Goal: Task Accomplishment & Management: Manage account settings

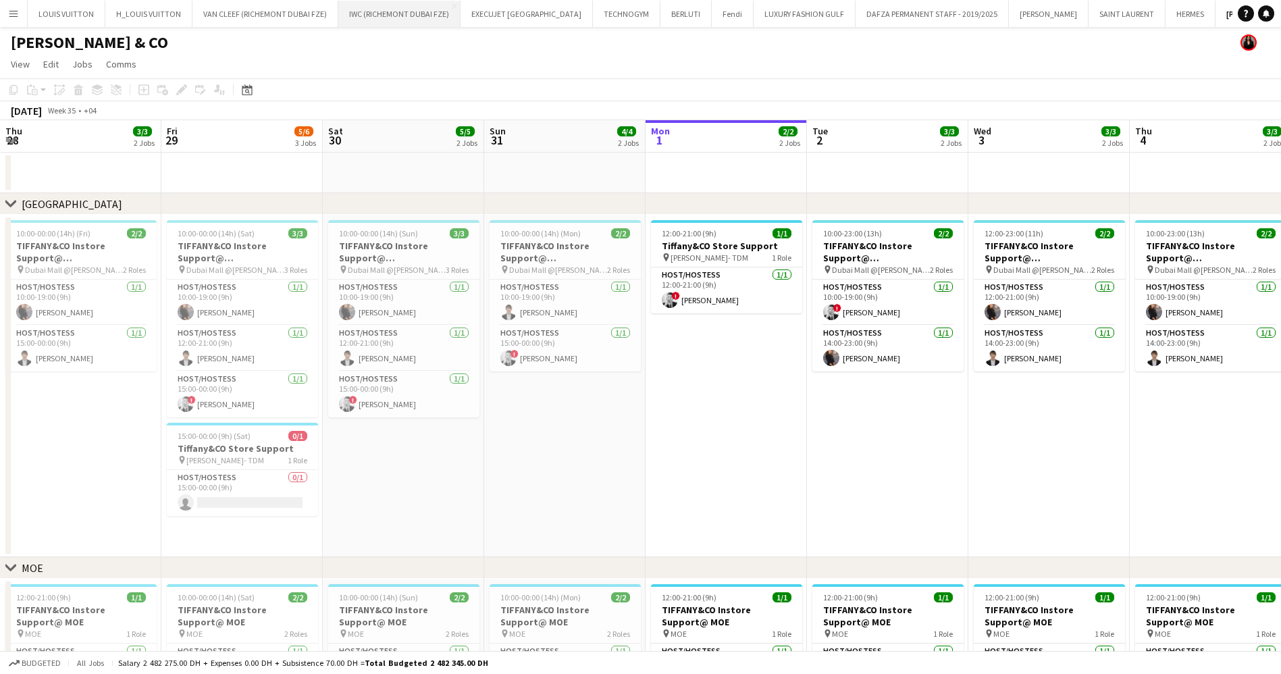
scroll to position [0, 450]
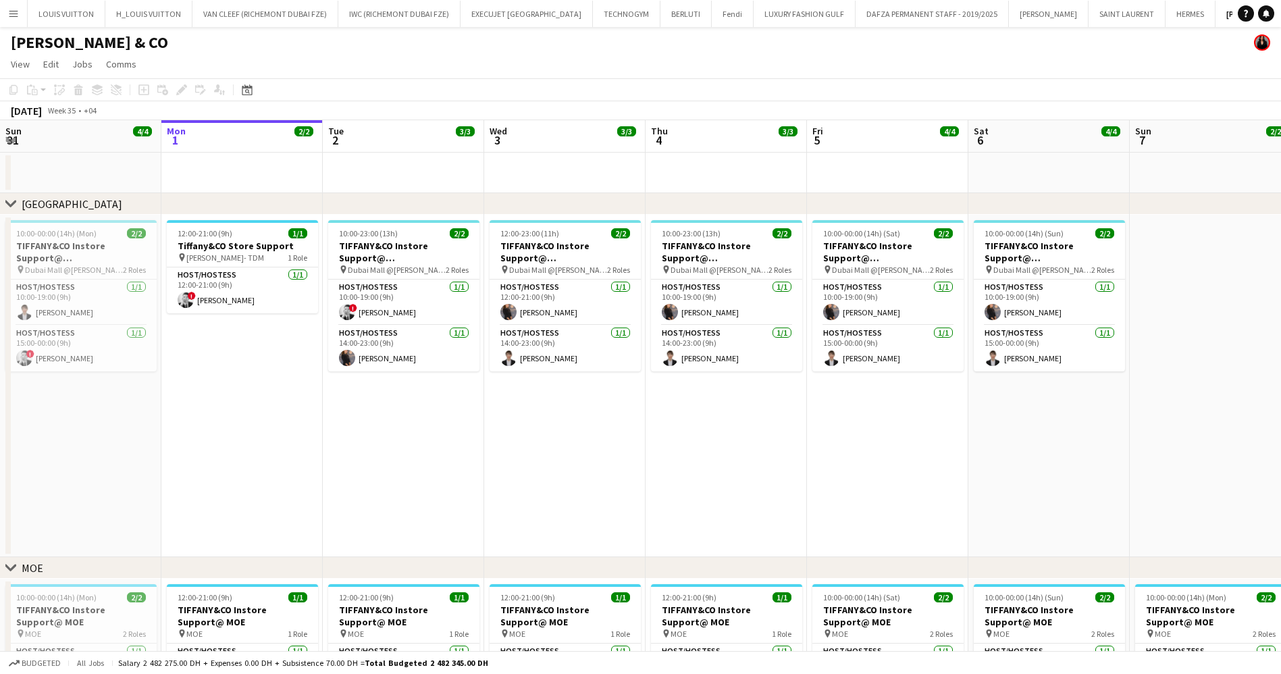
click at [9, 5] on button "Menu" at bounding box center [13, 13] width 27 height 27
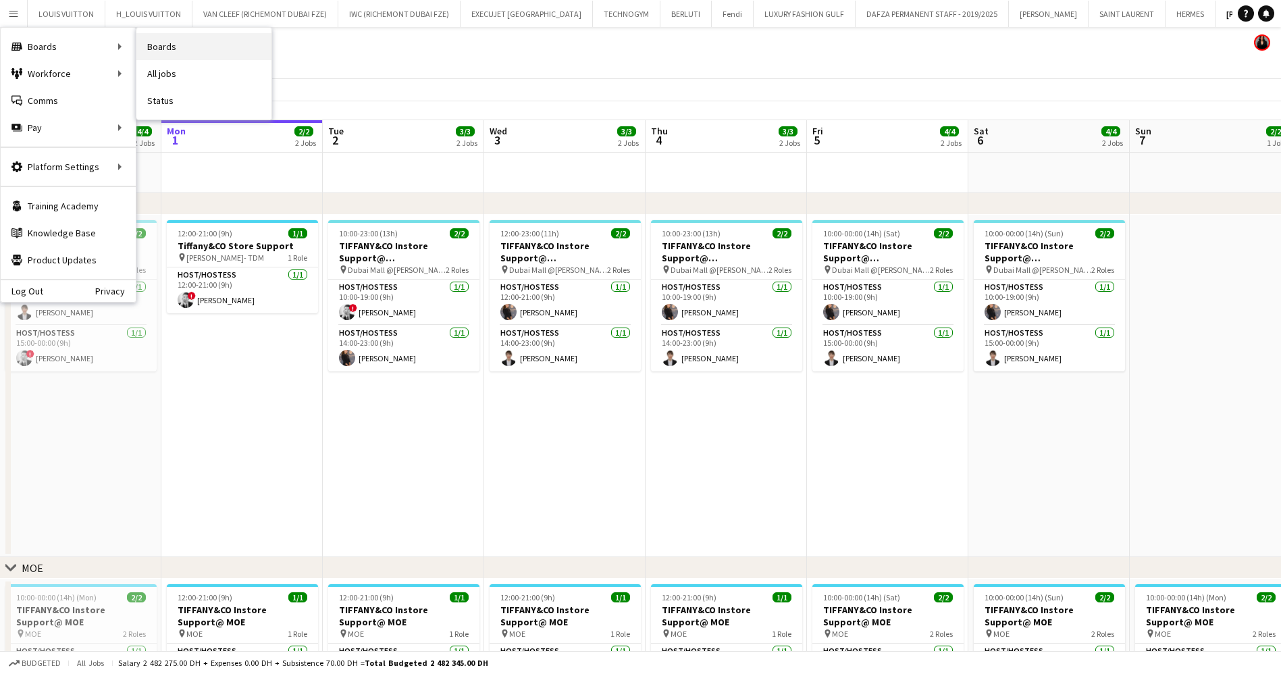
click at [206, 43] on link "Boards" at bounding box center [203, 46] width 135 height 27
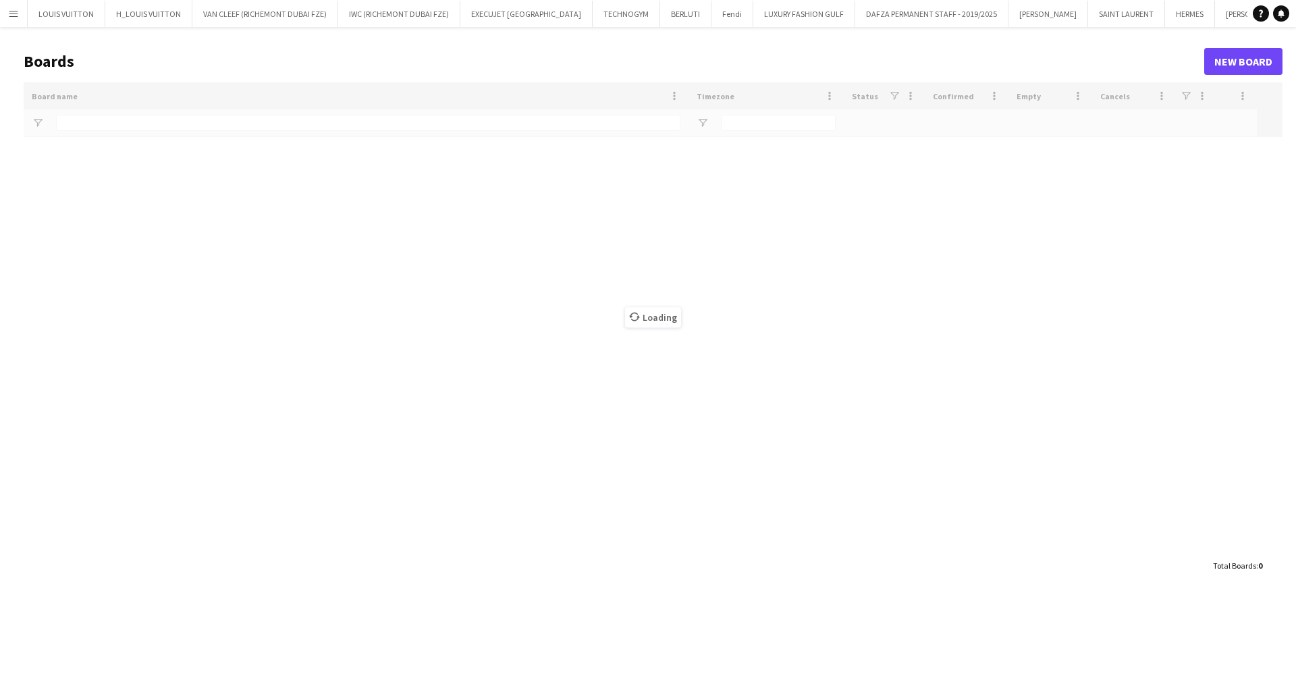
type input "******"
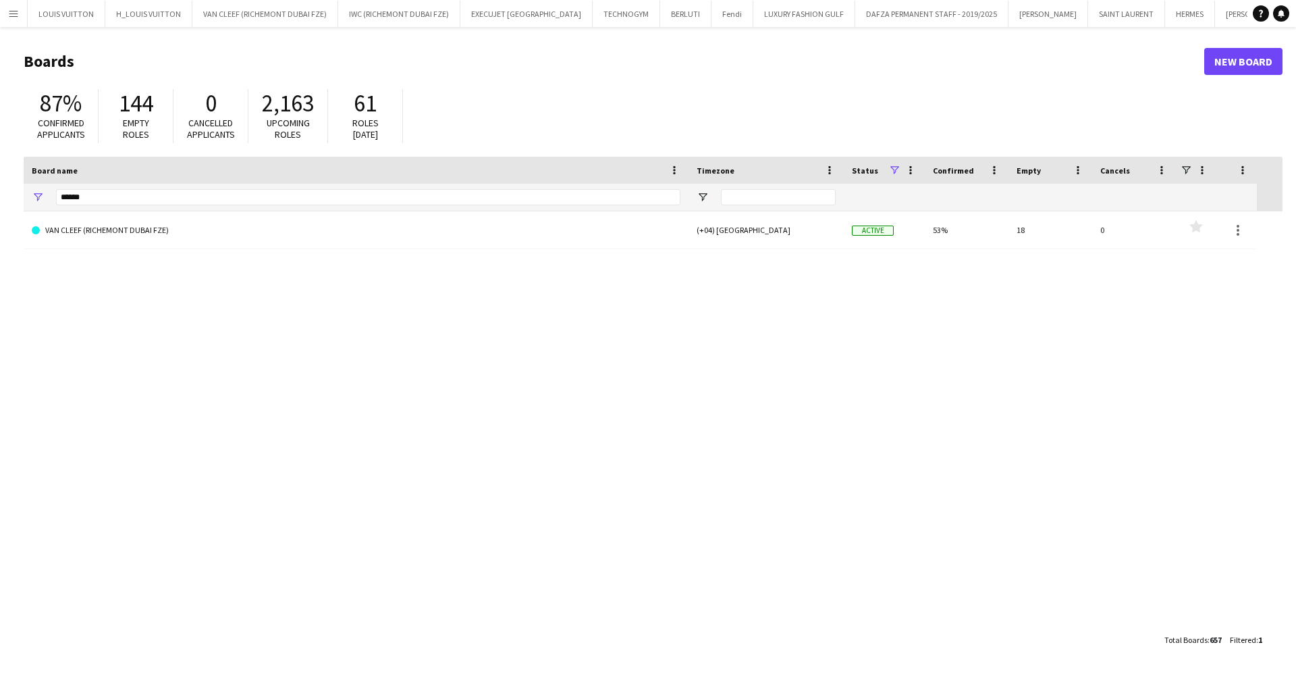
drag, startPoint x: 45, startPoint y: 205, endPoint x: 53, endPoint y: 205, distance: 8.8
click at [47, 205] on div "******" at bounding box center [356, 197] width 665 height 27
drag, startPoint x: 91, startPoint y: 197, endPoint x: 32, endPoint y: 197, distance: 58.7
click at [32, 197] on div "******" at bounding box center [356, 197] width 665 height 27
type input "*"
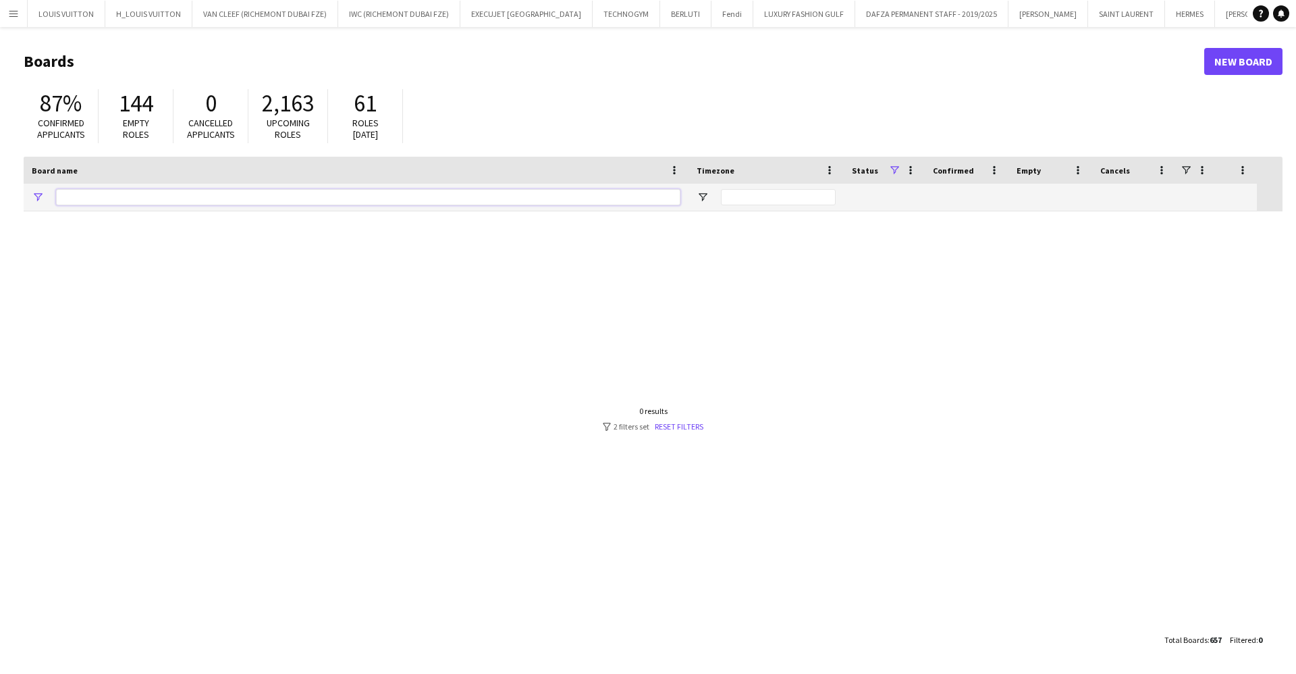
type input "*"
type input "*****"
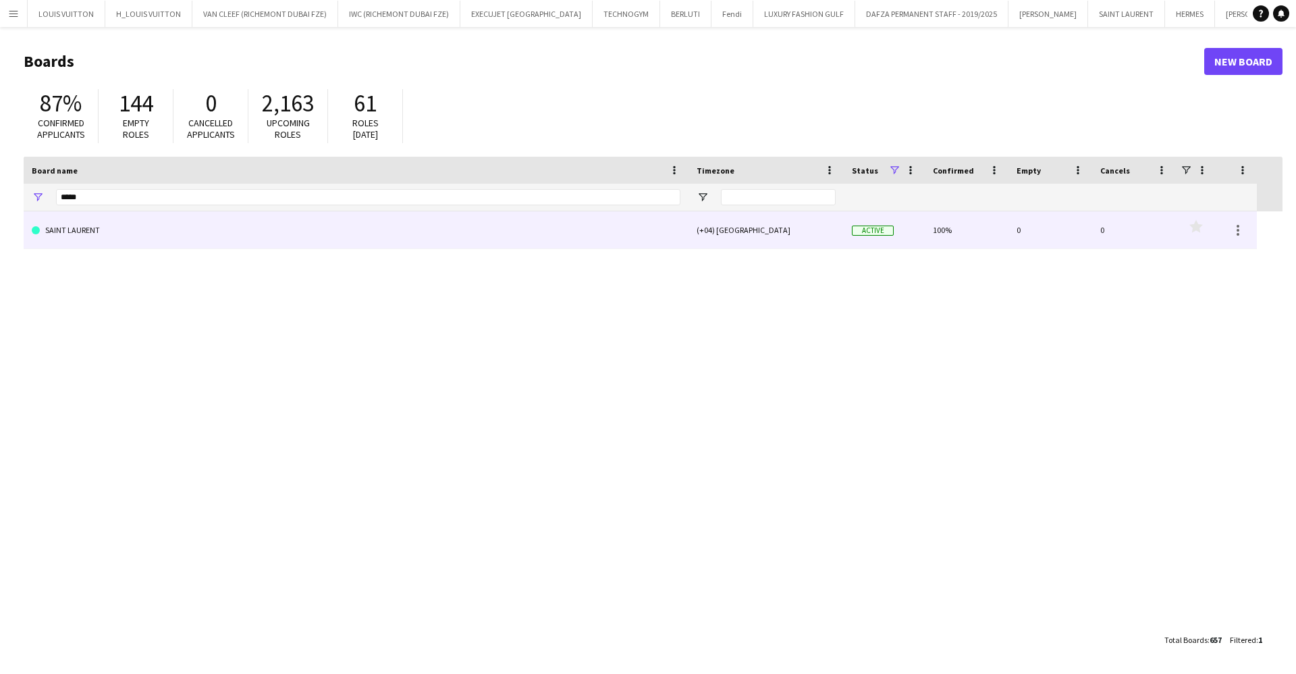
click at [290, 230] on link "SAINT LAURENT" at bounding box center [356, 230] width 649 height 38
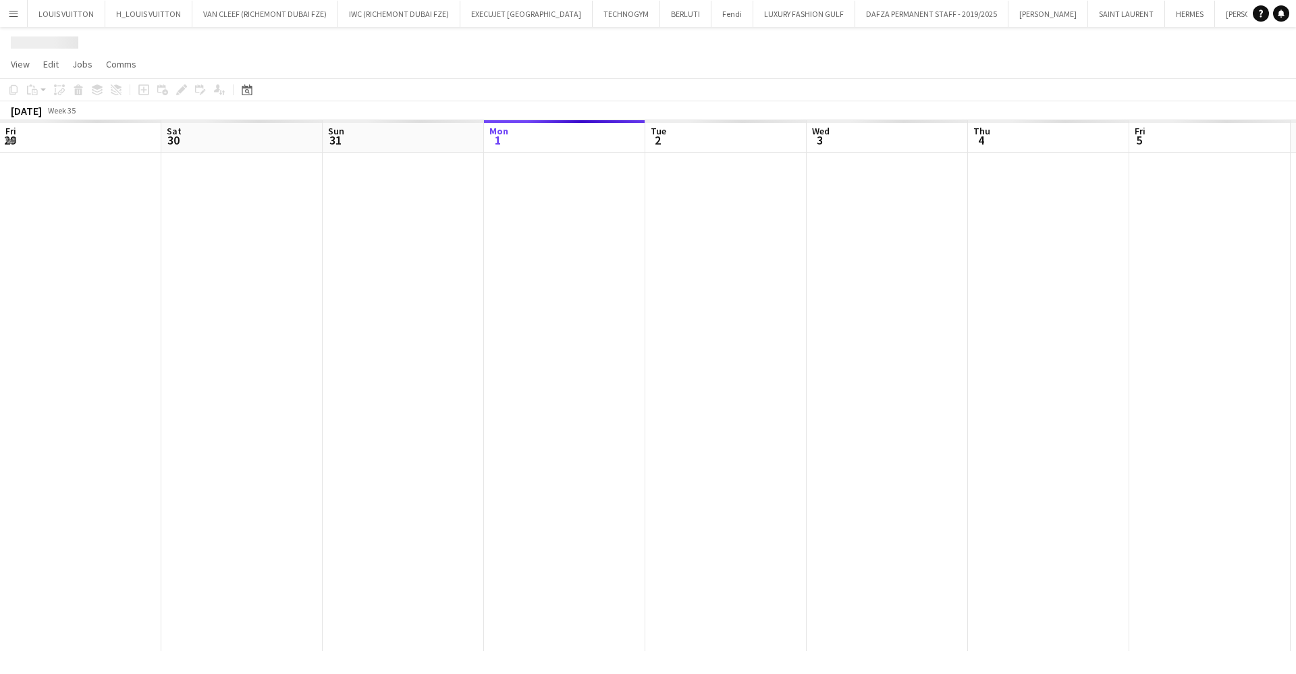
scroll to position [0, 323]
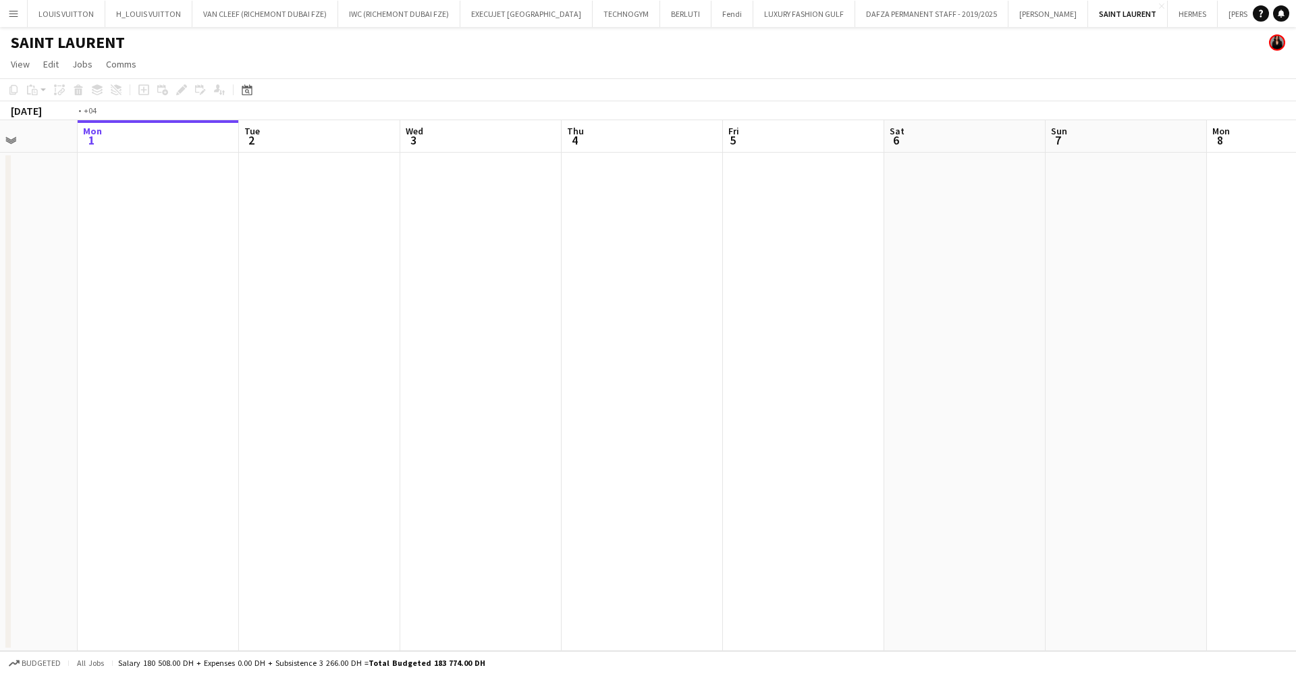
drag, startPoint x: 908, startPoint y: 377, endPoint x: 758, endPoint y: 392, distance: 151.3
click at [758, 392] on app-calendar-viewport "Fri 29 Sat 30 Sun 31 Mon 1 Tue 2 Wed 3 Thu 4 Fri 5 Sat 6 Sun 7 Mon 8 Tue 9 Wed …" at bounding box center [648, 385] width 1296 height 531
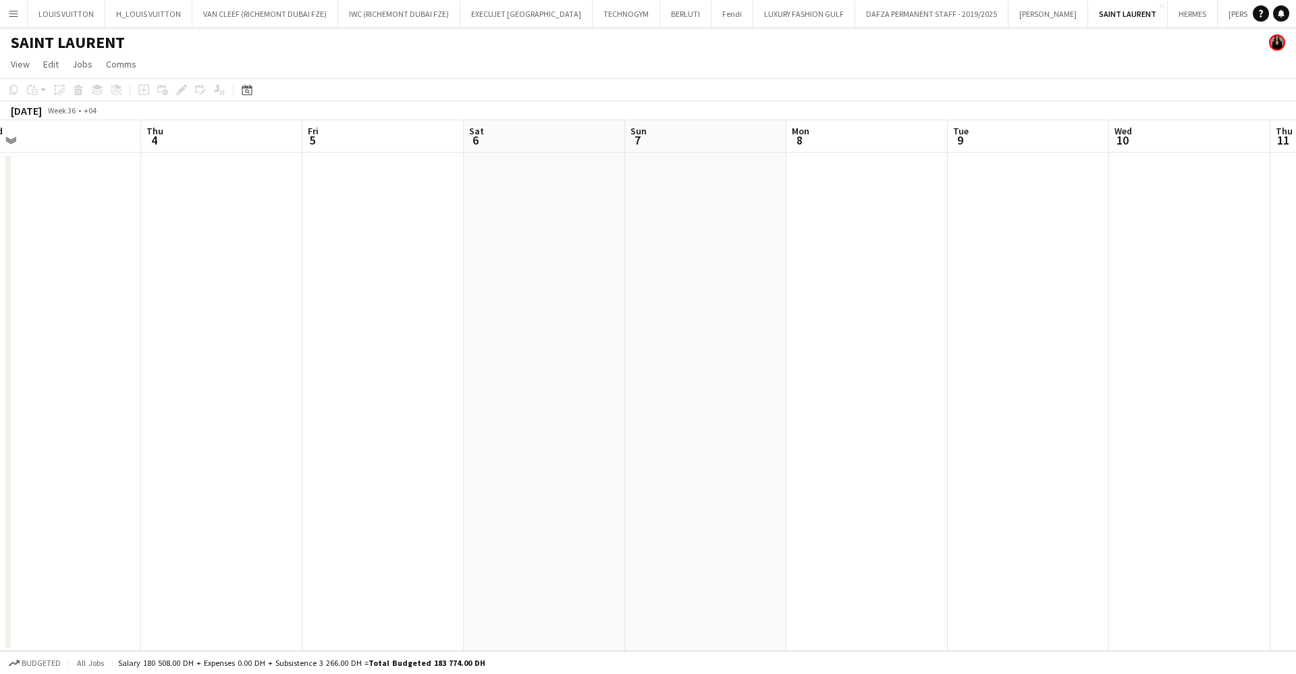
drag, startPoint x: 1001, startPoint y: 371, endPoint x: 458, endPoint y: 340, distance: 543.7
click at [471, 340] on app-calendar-viewport "Mon 1 Tue 2 Wed 3 Thu 4 Fri 5 Sat 6 Sun 7 Mon 8 Tue 9 Wed 10 Thu 11 Fri 12 Sat …" at bounding box center [648, 385] width 1296 height 531
drag, startPoint x: 849, startPoint y: 325, endPoint x: 149, endPoint y: 344, distance: 700.4
click at [150, 344] on app-calendar-viewport "Wed 3 Thu 4 Fri 5 Sat 6 Sun 7 Mon 8 Tue 9 Wed 10 Thu 11 Fri 12 Sat 13 Sun 14 Mo…" at bounding box center [648, 385] width 1296 height 531
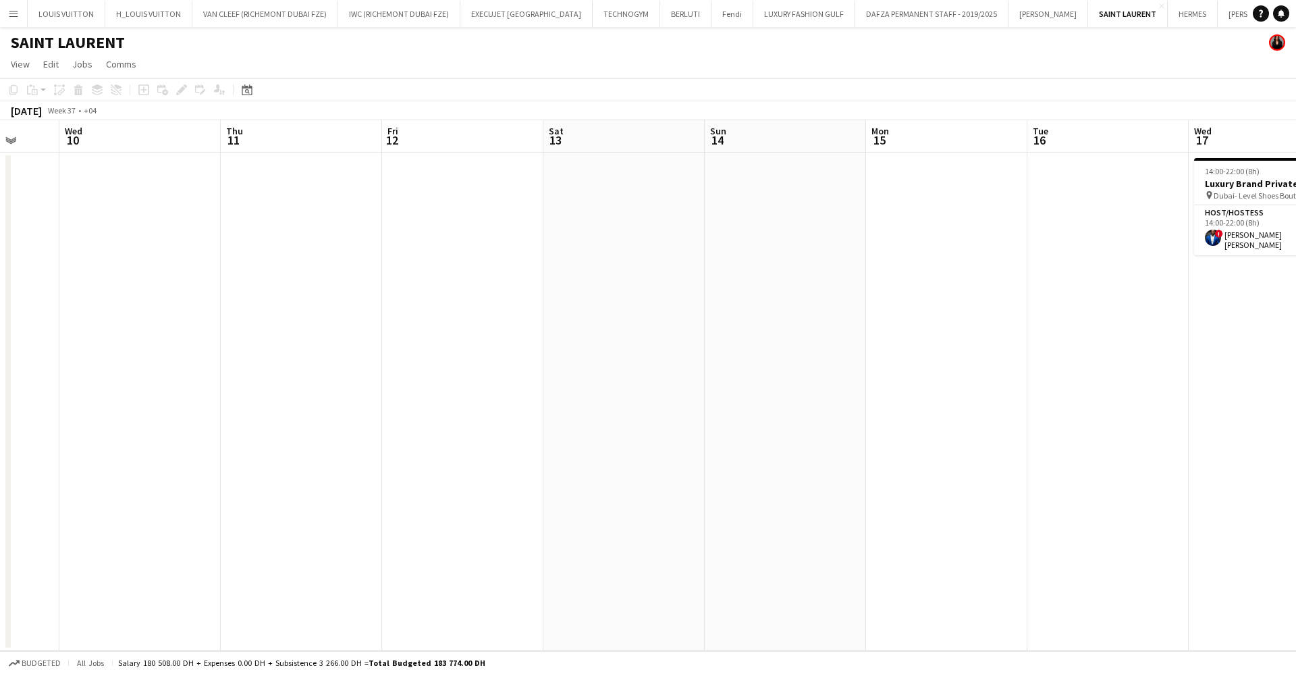
drag, startPoint x: 1051, startPoint y: 455, endPoint x: 230, endPoint y: 501, distance: 822.3
click at [236, 500] on app-calendar-viewport "Sun 7 Mon 8 Tue 9 Wed 10 Thu 11 Fri 12 Sat 13 Sun 14 Mon 15 Tue 16 Wed 17 1/1 1…" at bounding box center [648, 385] width 1296 height 531
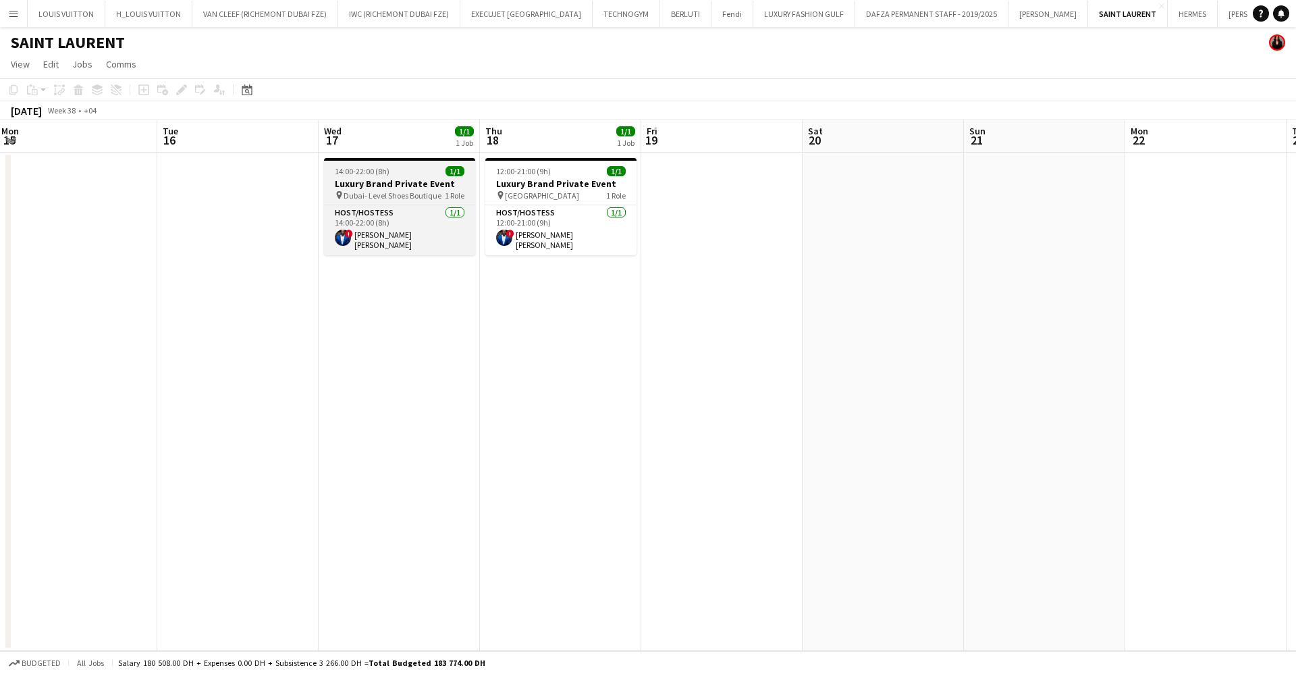
click at [405, 186] on h3 "Luxury Brand Private Event" at bounding box center [399, 184] width 151 height 12
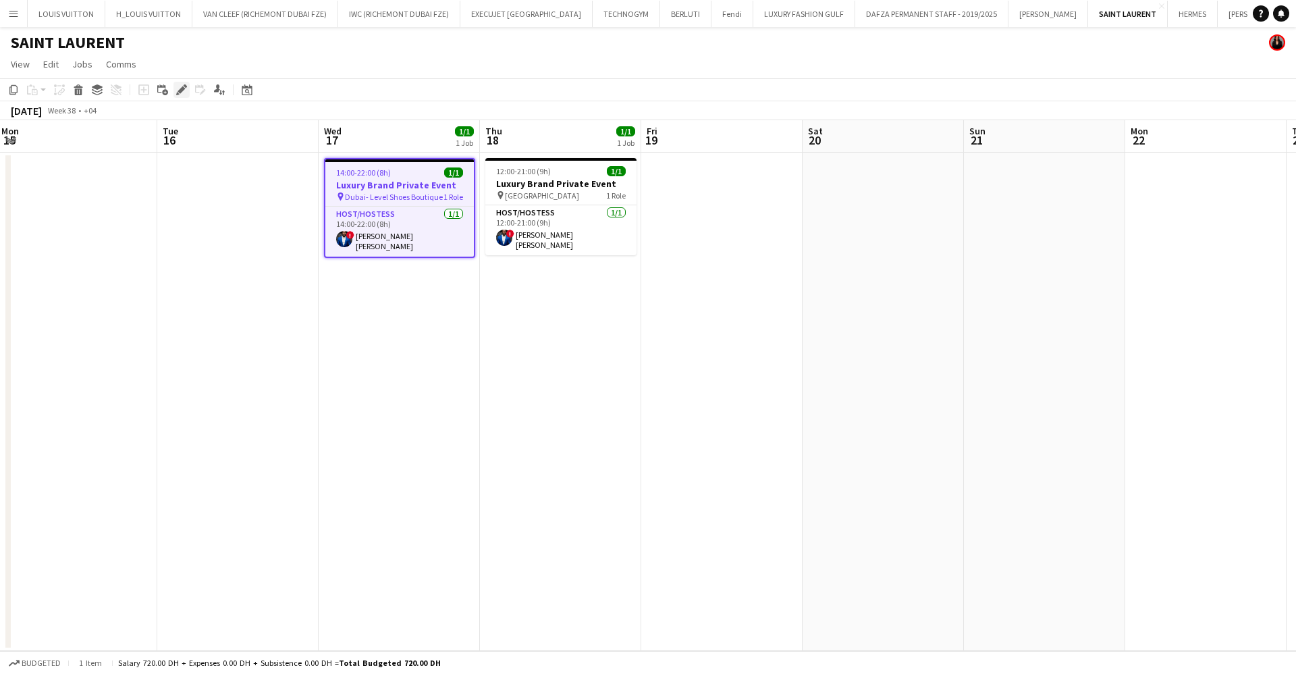
click at [186, 92] on icon "Edit" at bounding box center [181, 89] width 11 height 11
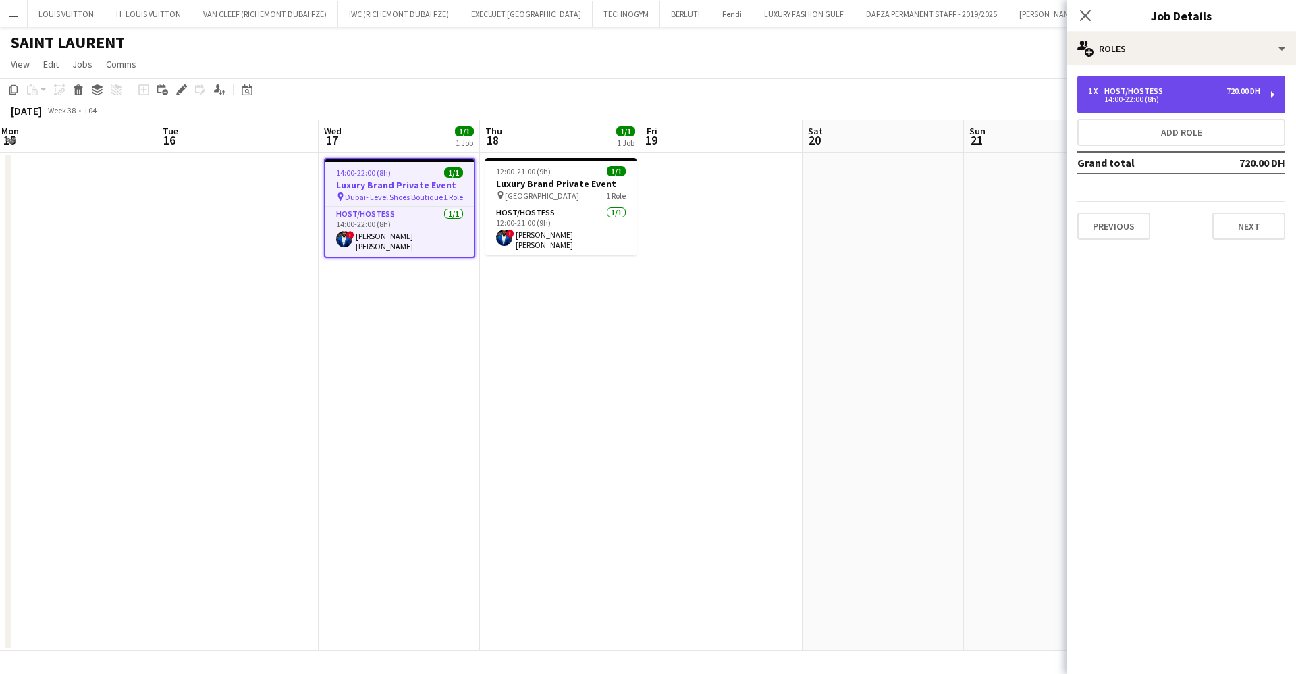
click at [1136, 78] on div "1 x Host/Hostess 720.00 DH 14:00-22:00 (8h)" at bounding box center [1182, 95] width 208 height 38
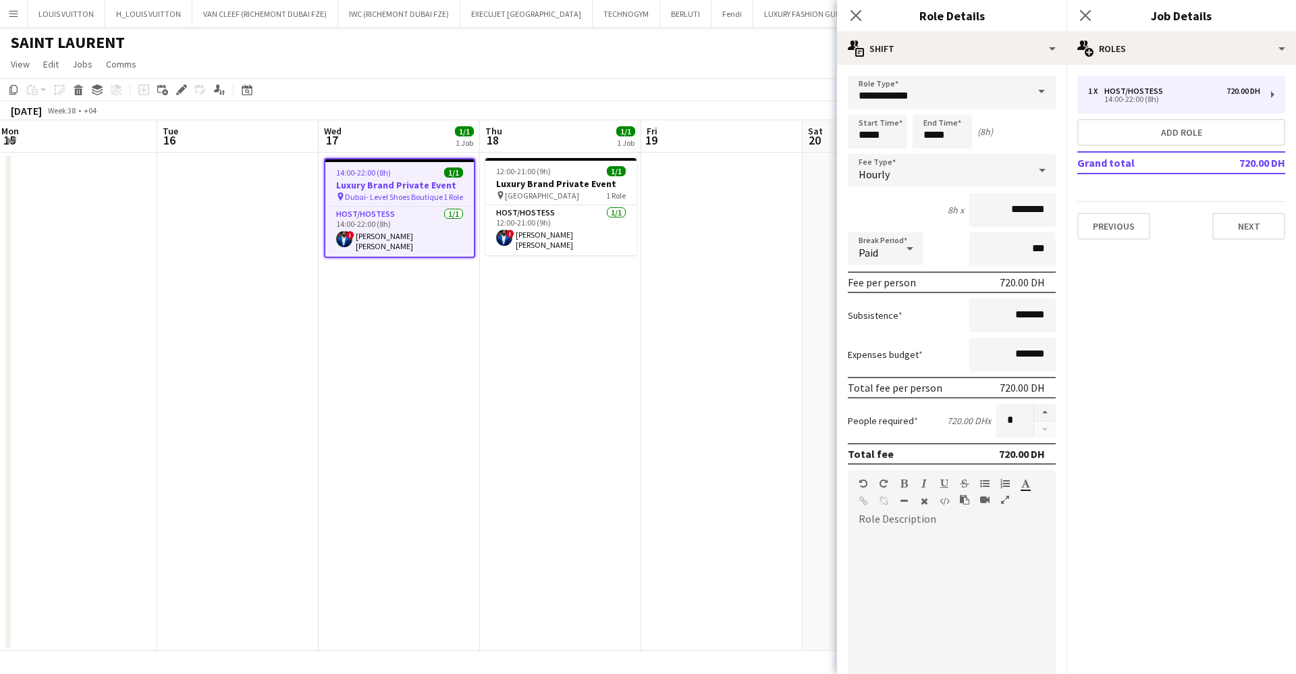
click at [505, 73] on app-page-menu "View Day view expanded Day view collapsed Month view Date picker Jump to today …" at bounding box center [648, 66] width 1296 height 26
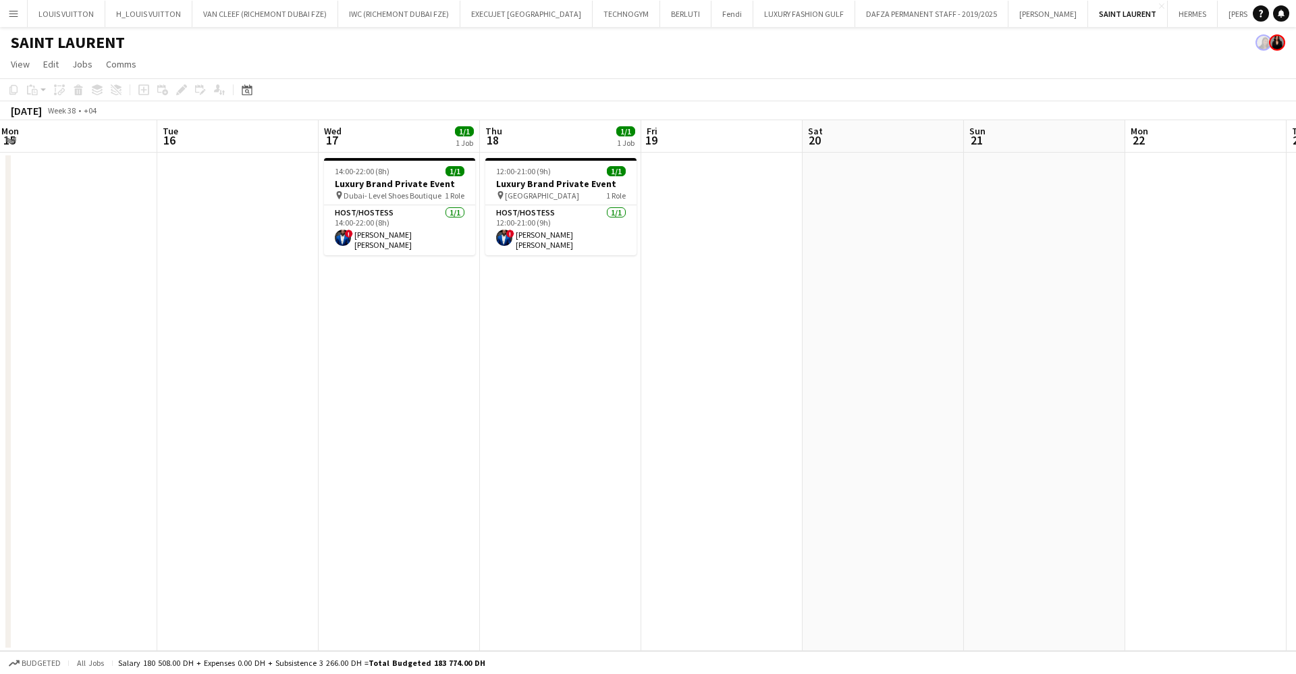
click at [24, 18] on button "Menu" at bounding box center [13, 13] width 27 height 27
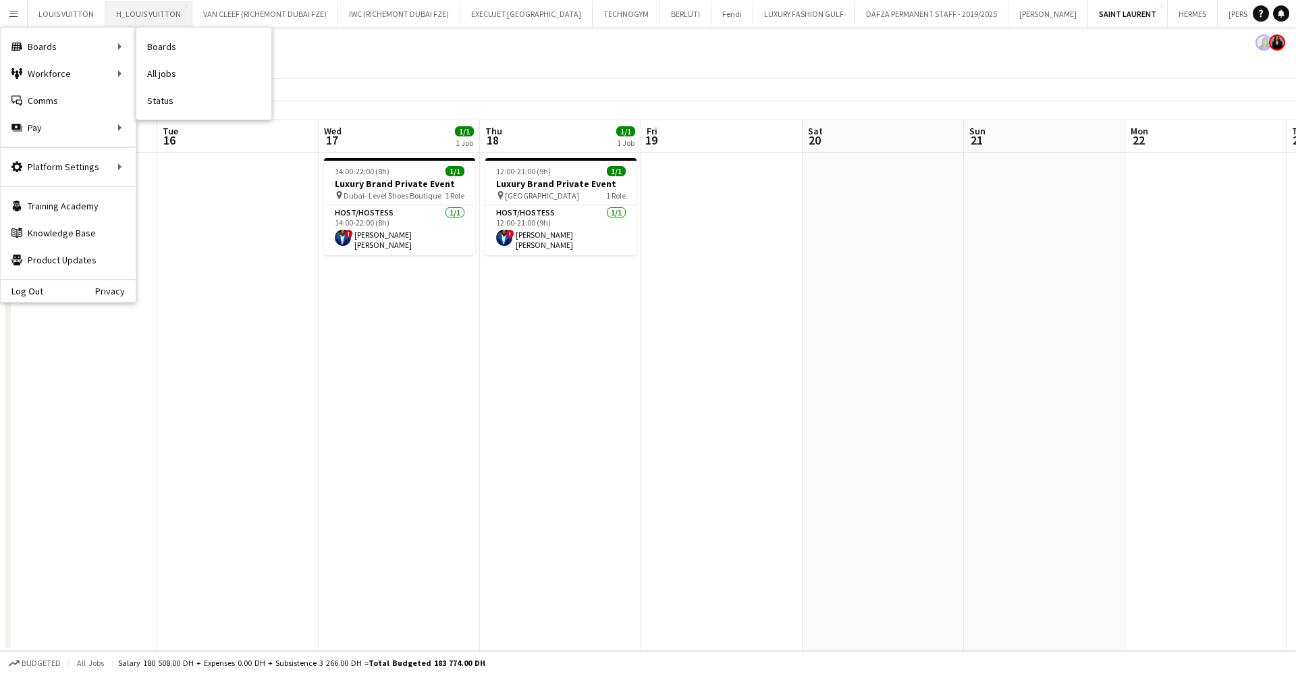
click at [197, 56] on link "Boards" at bounding box center [203, 46] width 135 height 27
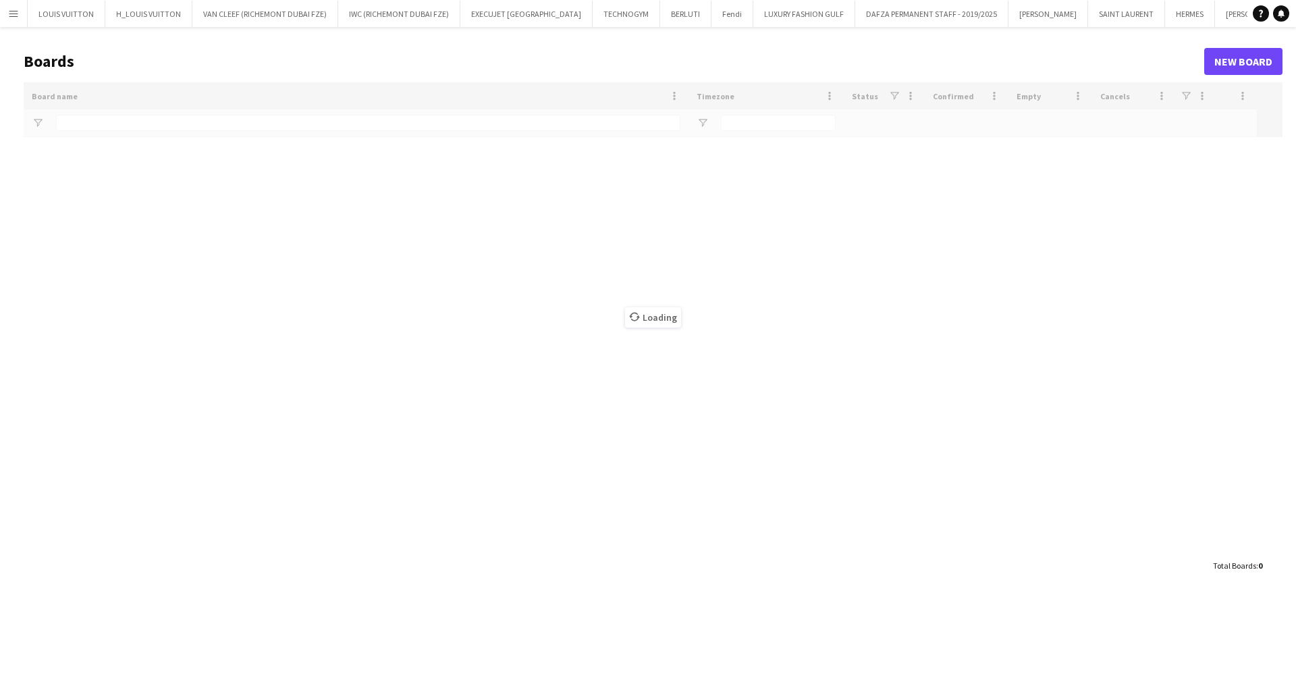
type input "*****"
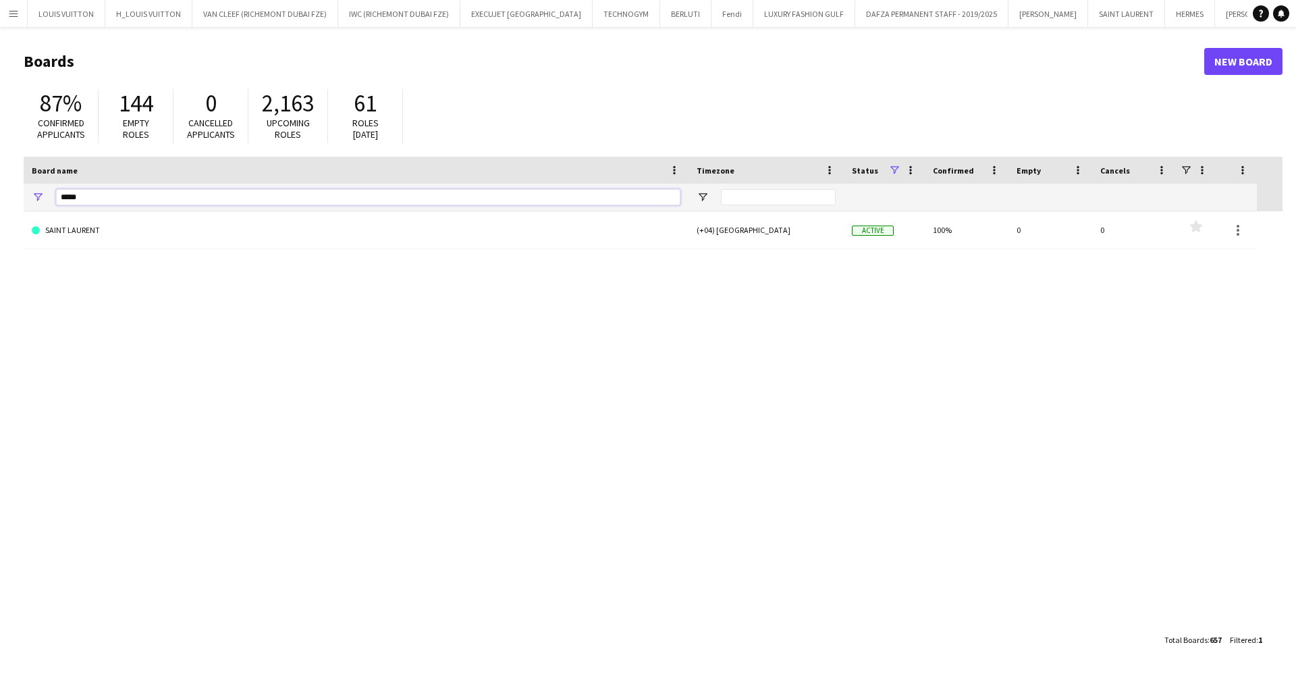
drag, startPoint x: 120, startPoint y: 190, endPoint x: 24, endPoint y: 186, distance: 95.9
click at [24, 186] on div "*****" at bounding box center [356, 197] width 665 height 27
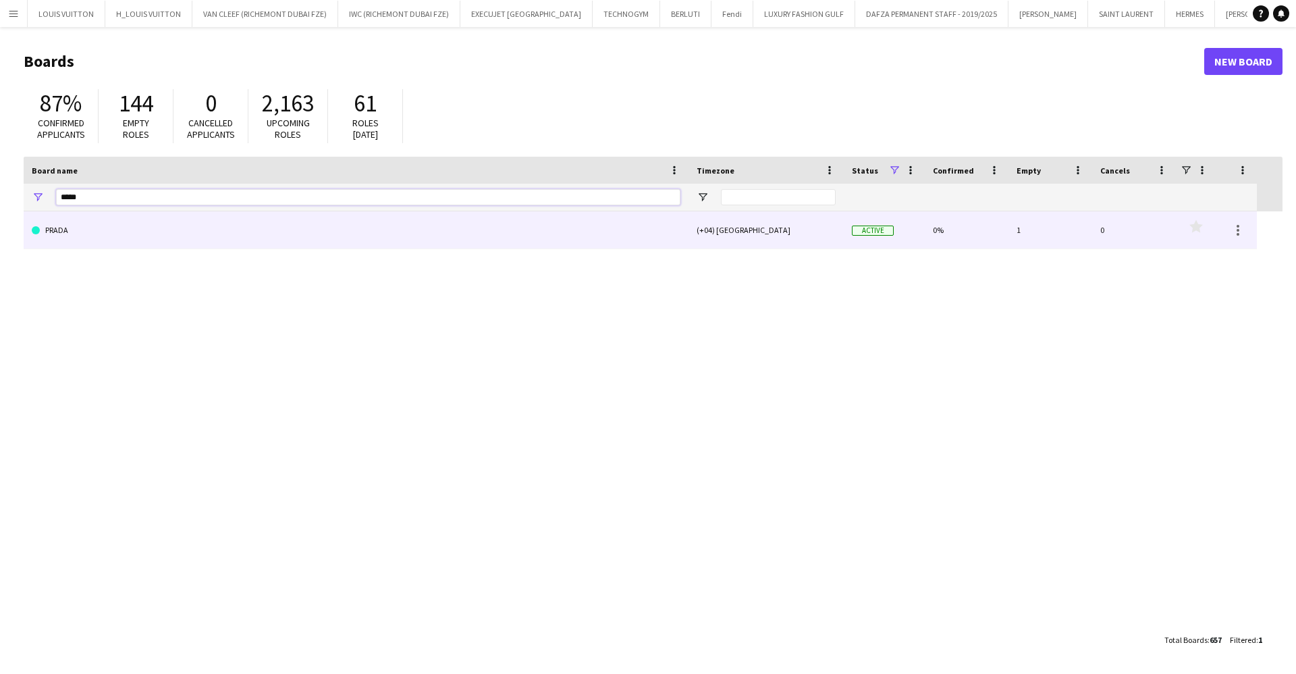
type input "*****"
click at [117, 215] on link "PRADA" at bounding box center [356, 230] width 649 height 38
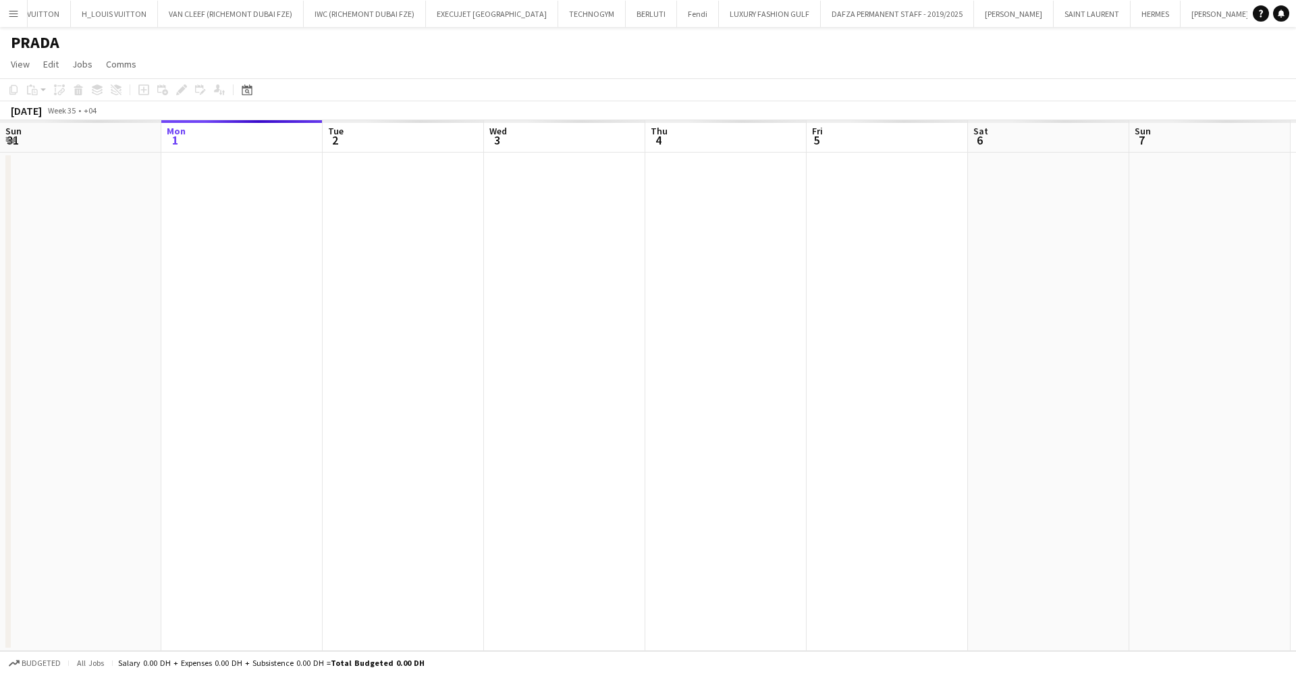
scroll to position [0, 80]
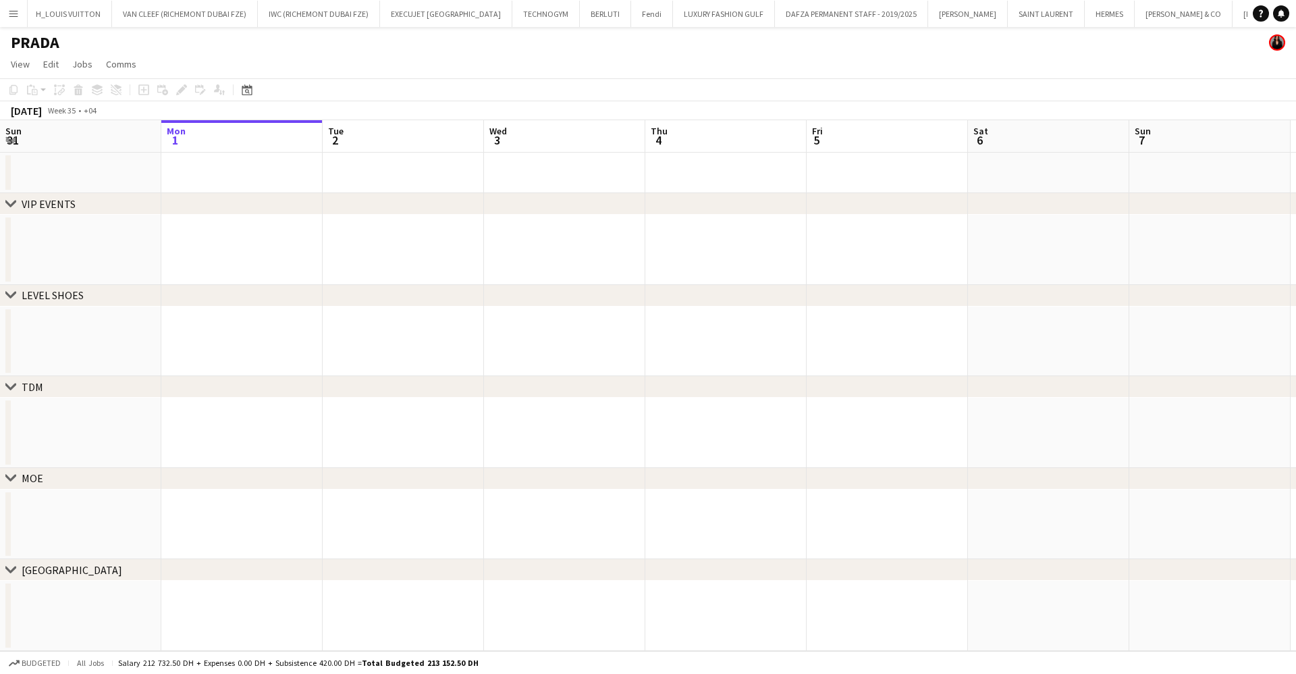
drag, startPoint x: 761, startPoint y: 294, endPoint x: 309, endPoint y: 294, distance: 451.7
click at [316, 294] on div "chevron-right LEVEL SHOES" at bounding box center [648, 296] width 1296 height 22
click at [599, 314] on div "chevron-right VIP EVENTS chevron-right LEVEL SHOES chevron-right TDM chevron-ri…" at bounding box center [648, 385] width 1296 height 531
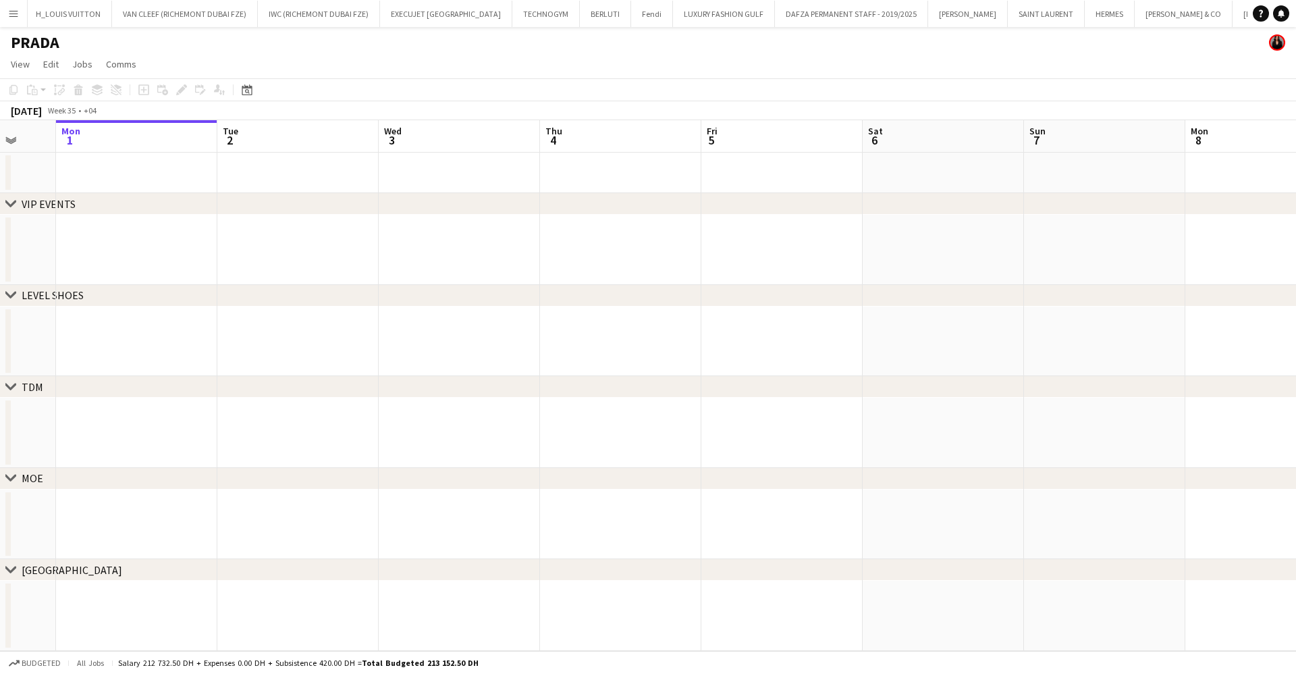
drag, startPoint x: 774, startPoint y: 339, endPoint x: 407, endPoint y: 348, distance: 366.7
click at [361, 361] on app-calendar-viewport "Fri 29 Sat 30 Sun 31 Mon 1 Tue 2 Wed 3 Thu 4 Fri 5 Sat 6 Sun 7 Mon 8 Tue 9 Wed …" at bounding box center [648, 385] width 1296 height 531
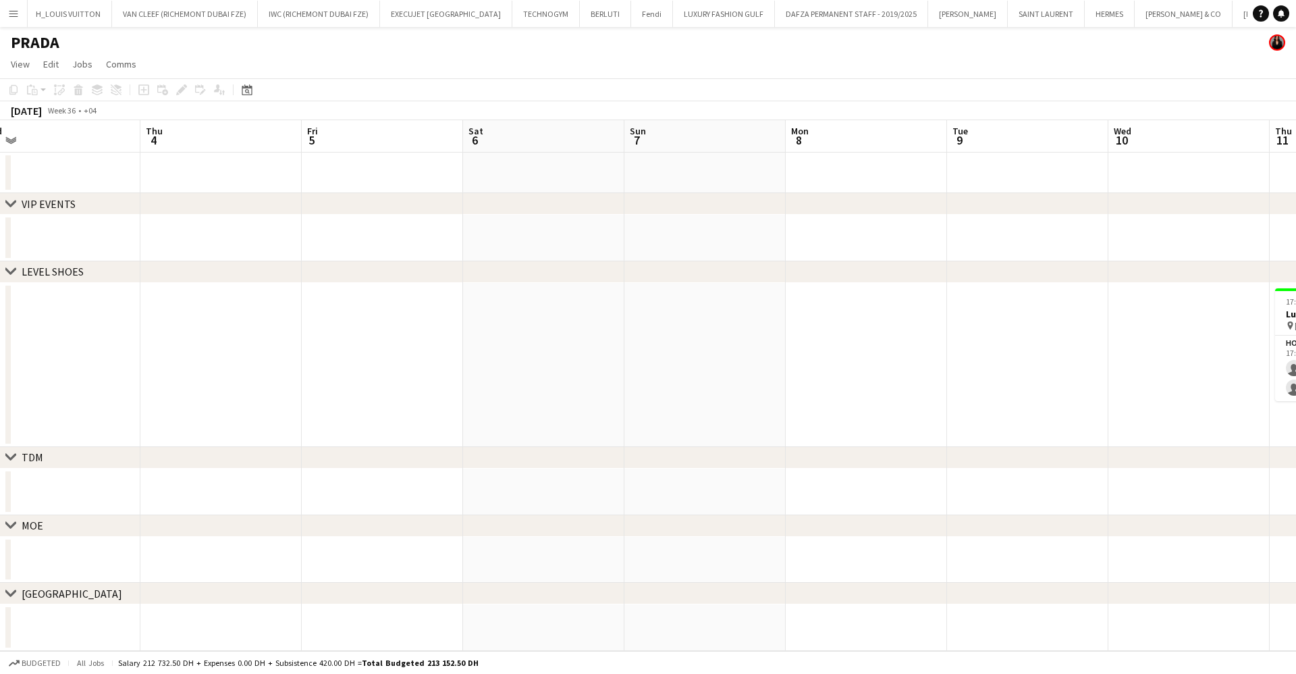
drag, startPoint x: 729, startPoint y: 317, endPoint x: 185, endPoint y: 313, distance: 544.2
click at [336, 317] on app-calendar-viewport "Sun 31 Mon 1 Tue 2 Wed 3 Thu 4 Fri 5 Sat 6 Sun 7 Mon 8 Tue 9 Wed 10 Thu 11 0/2 …" at bounding box center [648, 385] width 1296 height 531
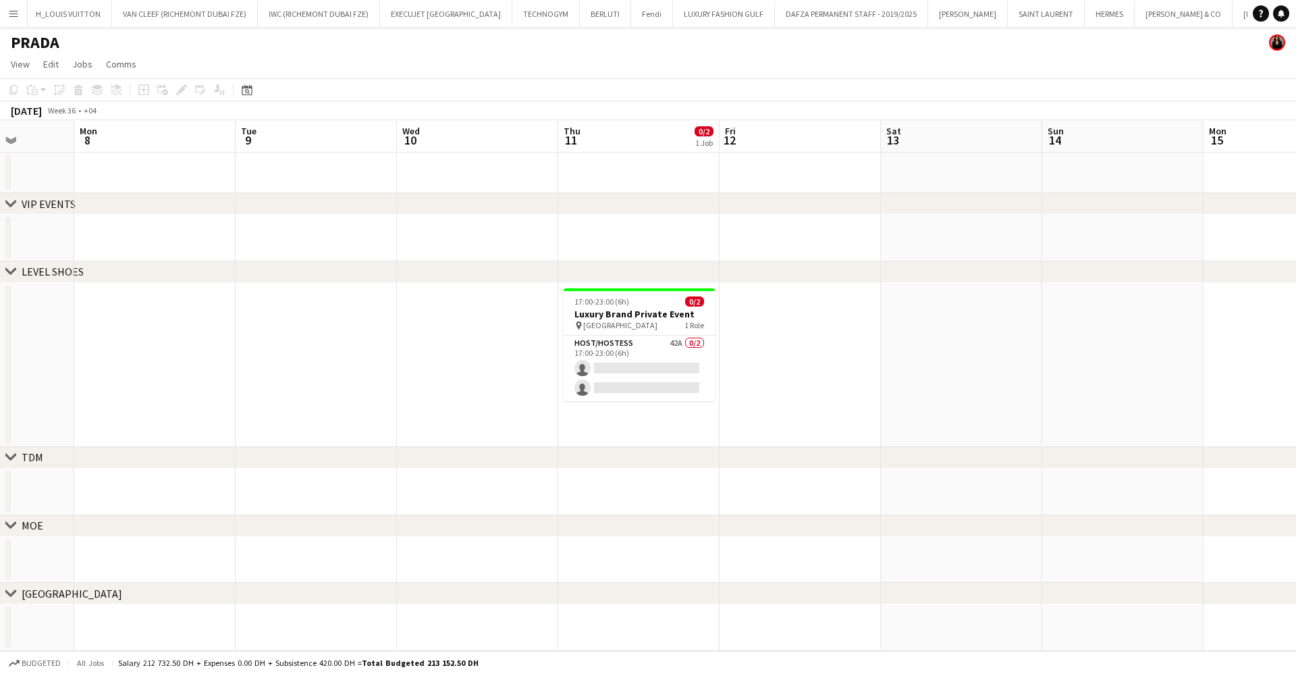
drag, startPoint x: 570, startPoint y: 342, endPoint x: 388, endPoint y: 363, distance: 182.9
click at [388, 363] on app-calendar-viewport "Fri 5 Sat 6 Sun 7 Mon 8 Tue 9 Wed 10 Thu 11 0/2 1 Job Fri 12 Sat 13 Sun 14 Mon …" at bounding box center [648, 385] width 1296 height 531
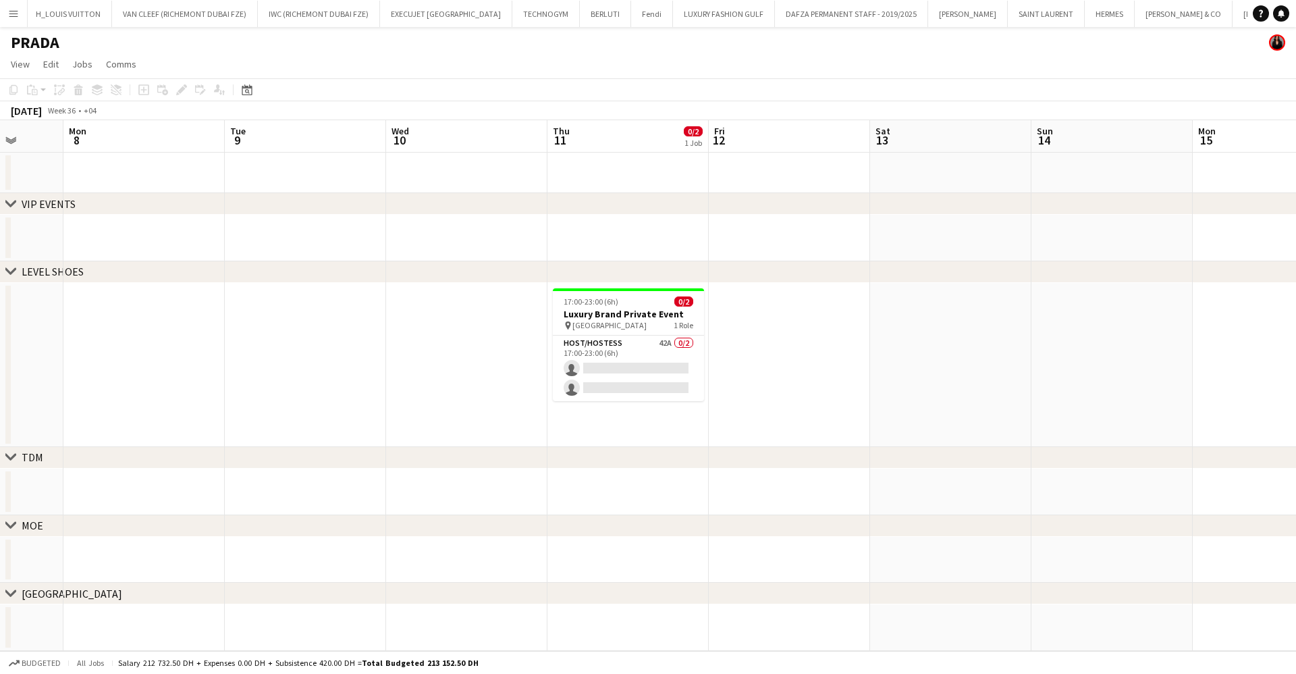
drag, startPoint x: 600, startPoint y: 361, endPoint x: 610, endPoint y: 310, distance: 52.4
click at [600, 361] on app-card-role "Host/Hostess 42A 0/2 17:00-23:00 (6h) single-neutral-actions single-neutral-act…" at bounding box center [628, 368] width 151 height 65
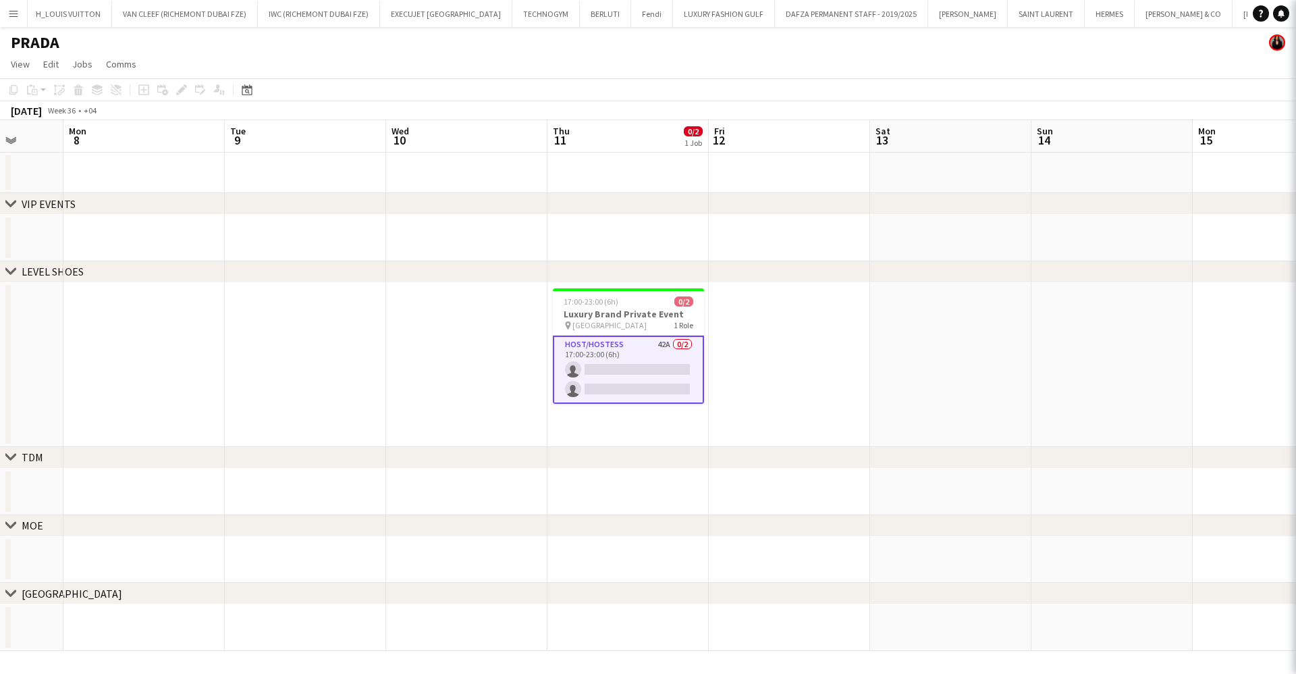
scroll to position [0, 421]
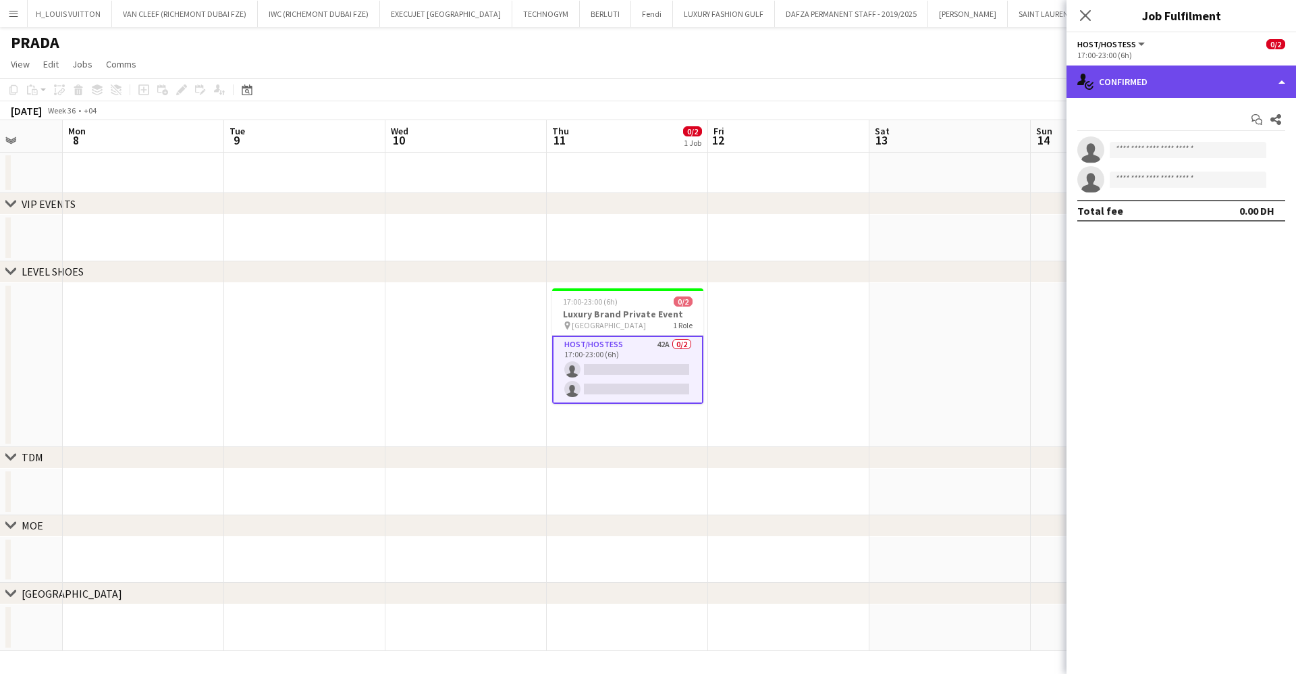
click at [1144, 66] on div "single-neutral-actions-check-2 Confirmed" at bounding box center [1182, 81] width 230 height 32
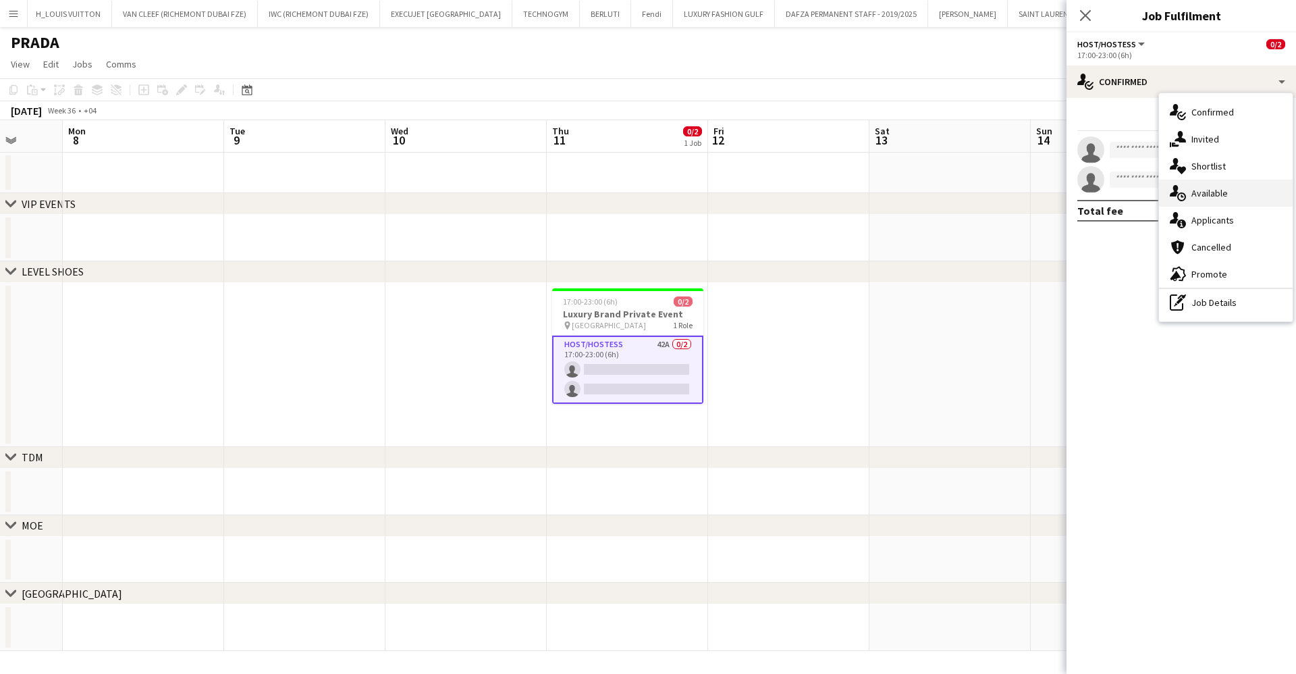
click at [1221, 182] on div "single-neutral-actions-upload Available" at bounding box center [1226, 193] width 134 height 27
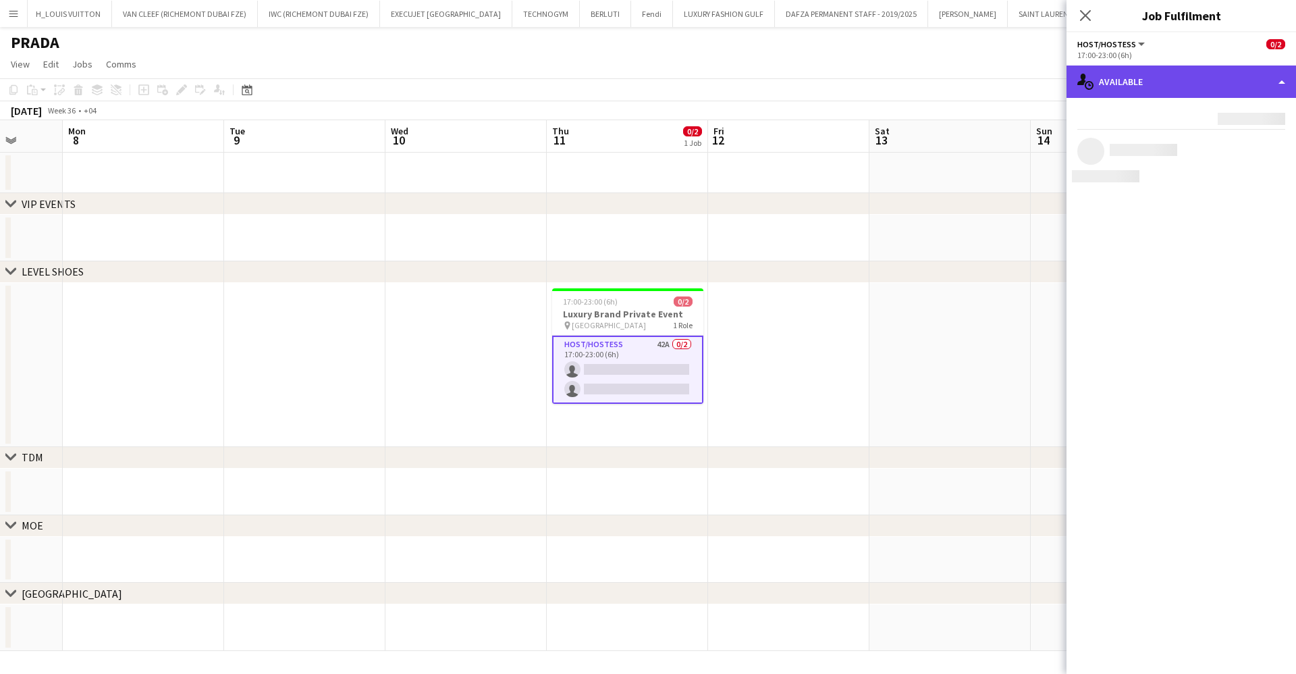
click at [1189, 84] on div "single-neutral-actions-upload Available" at bounding box center [1182, 81] width 230 height 32
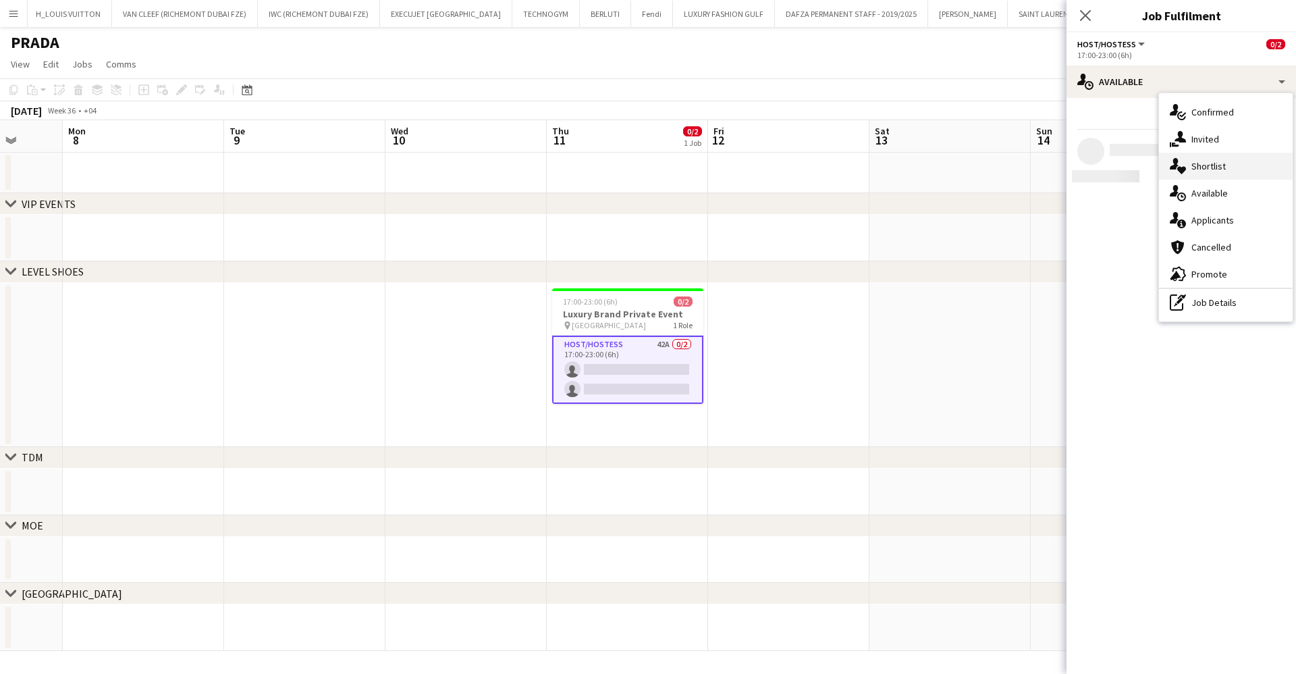
click at [1250, 176] on div "single-neutral-actions-heart Shortlist" at bounding box center [1226, 166] width 134 height 27
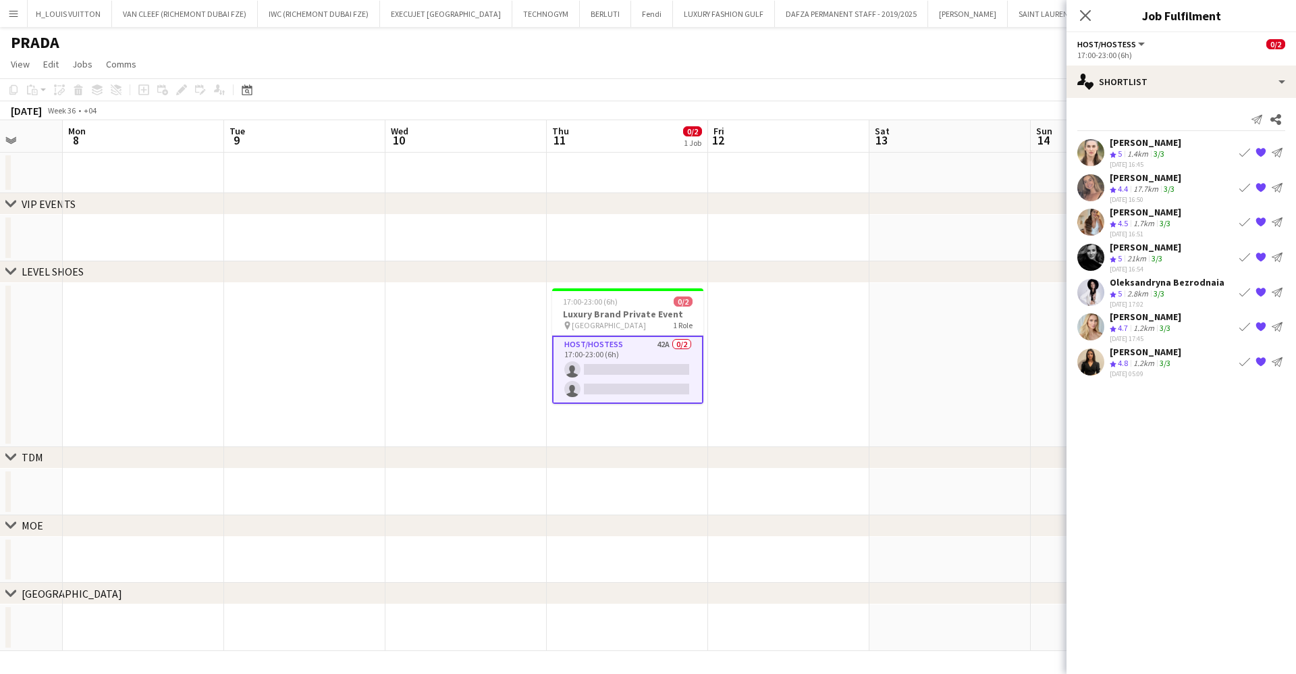
click at [1172, 303] on div "29-08-2025 17:02" at bounding box center [1167, 303] width 115 height 9
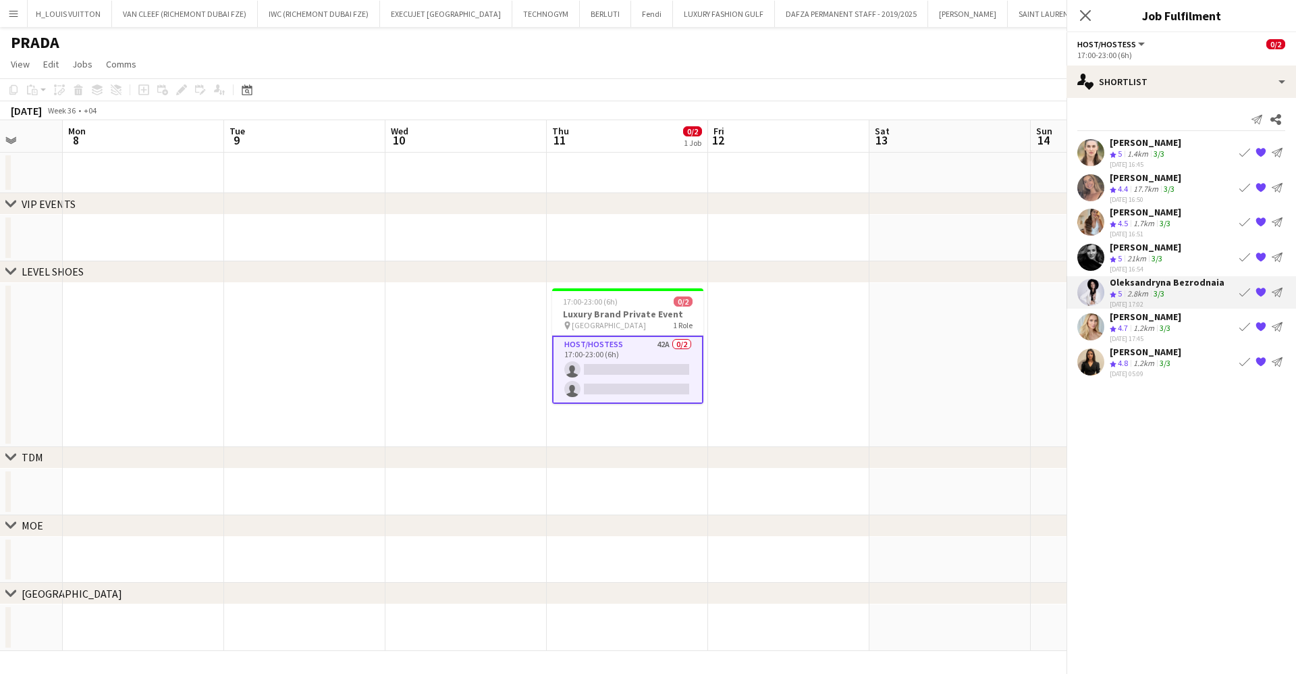
click at [1168, 315] on div "Kateryna Yukhno" at bounding box center [1146, 317] width 72 height 12
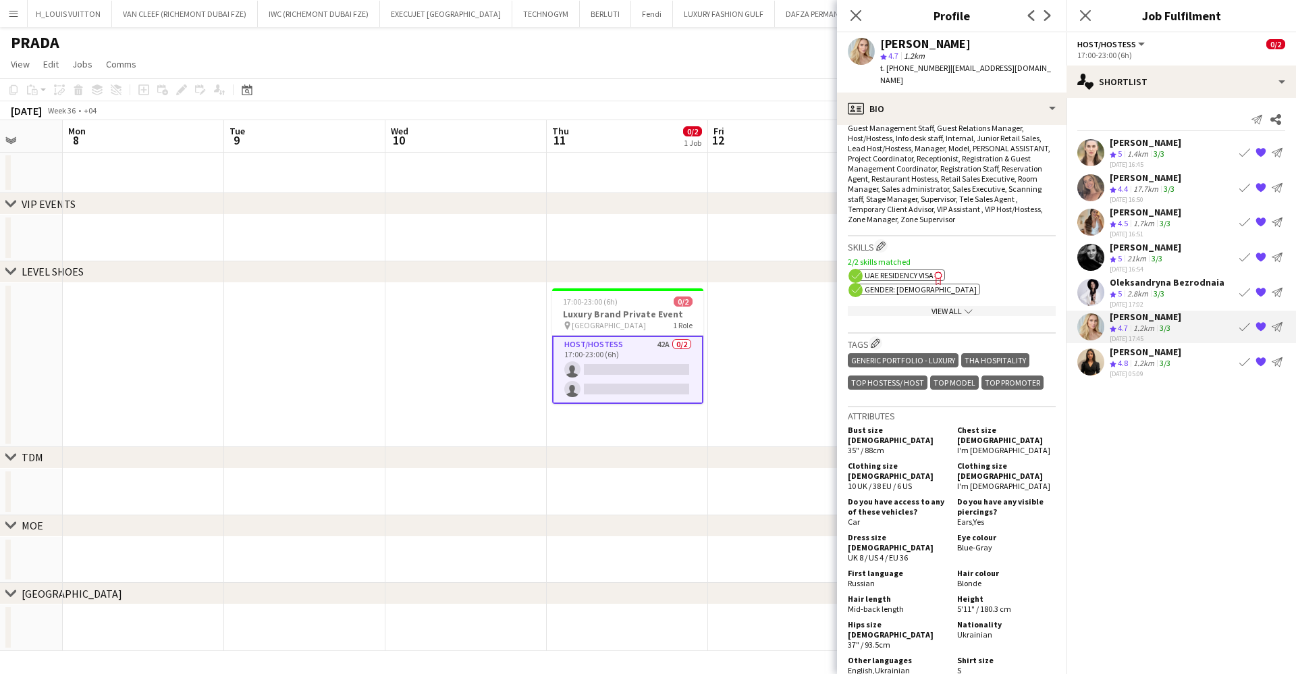
scroll to position [709, 0]
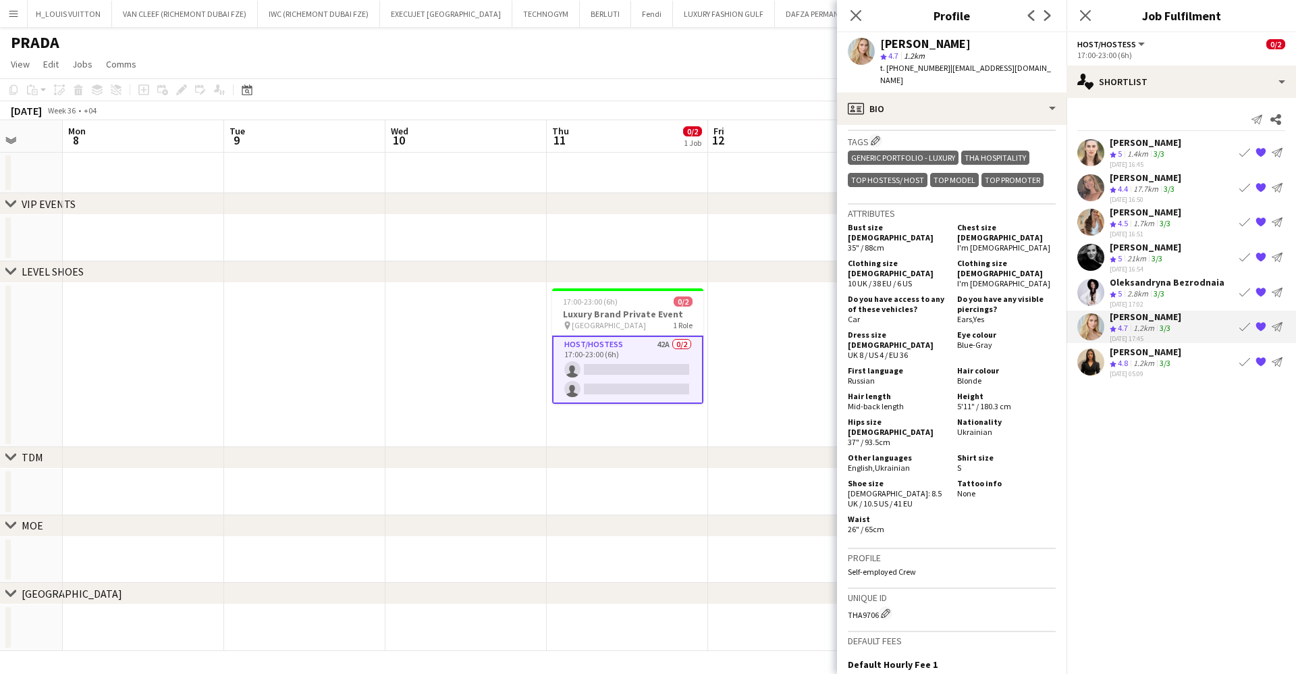
click at [1132, 355] on div "Ines Abdouni" at bounding box center [1146, 352] width 72 height 12
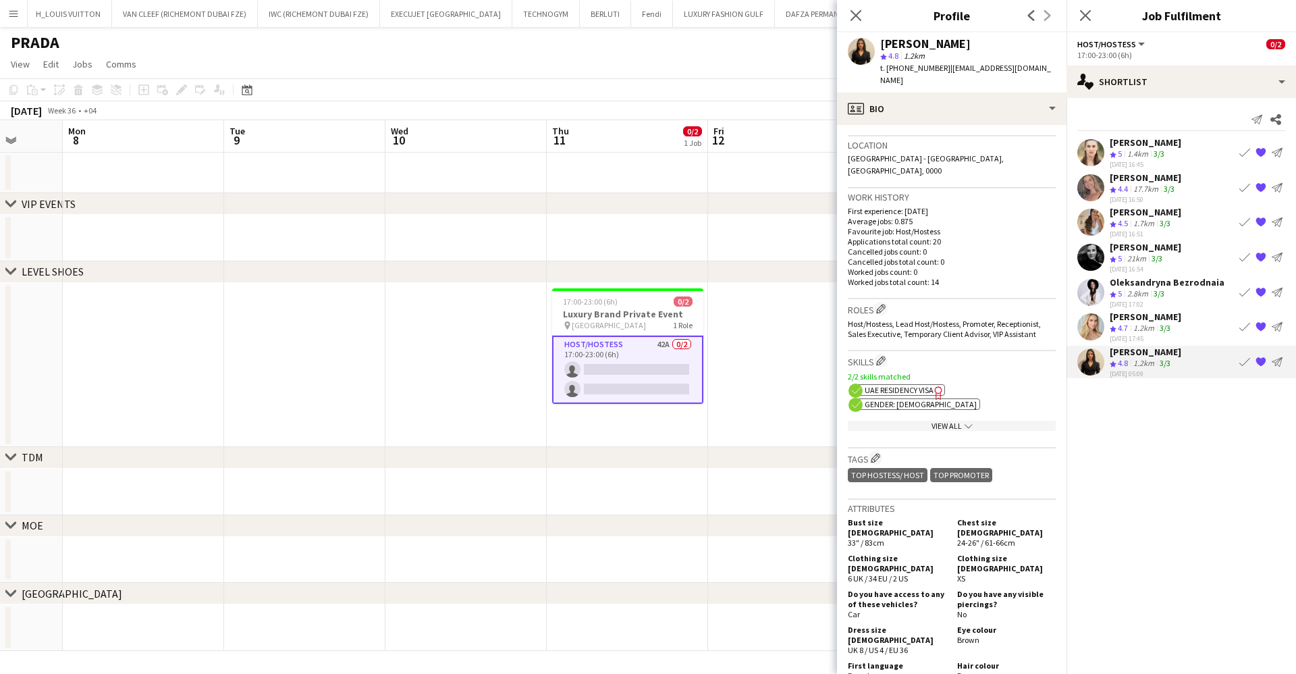
scroll to position [405, 0]
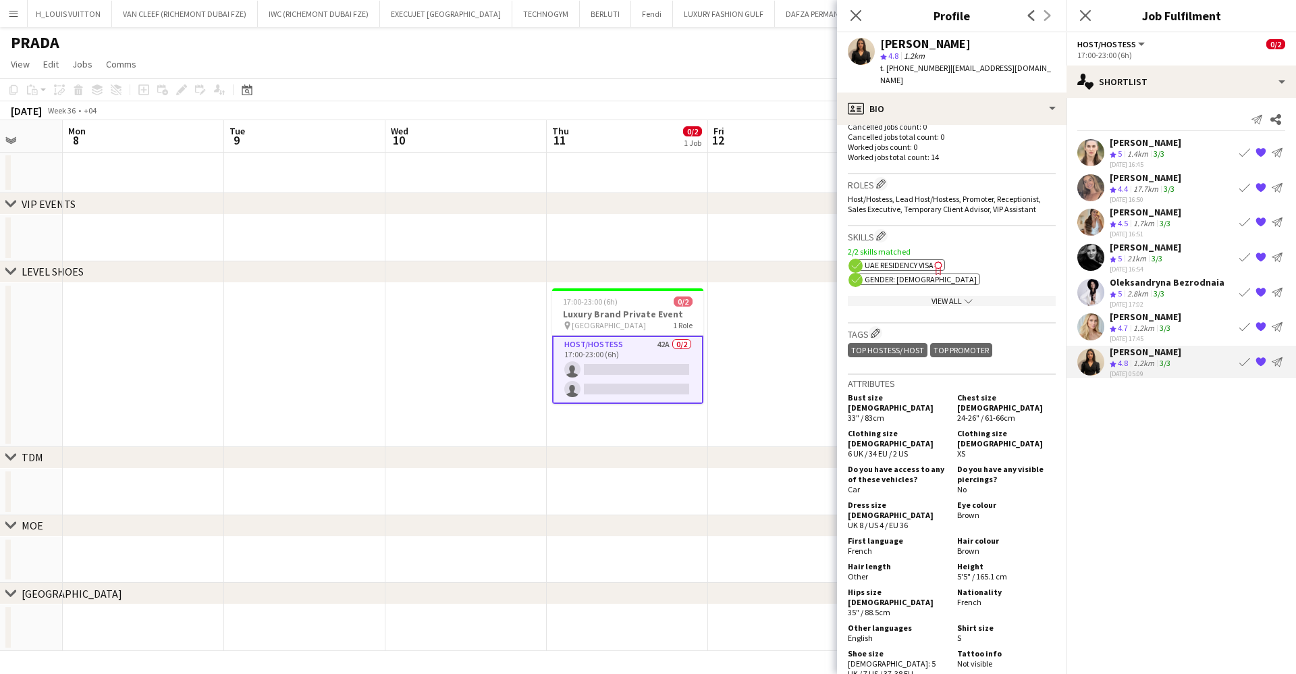
drag, startPoint x: 995, startPoint y: 539, endPoint x: 1009, endPoint y: 540, distance: 13.6
click at [1009, 540] on div "Bust size FEMALE 33" / 83cm Chest size MALE 24-26" / 61-66cm Clothing size FEMA…" at bounding box center [952, 548] width 208 height 317
click at [625, 71] on app-page-menu "View Day view expanded Day view collapsed Month view Date picker Jump to today …" at bounding box center [648, 66] width 1296 height 26
